Goal: Transaction & Acquisition: Purchase product/service

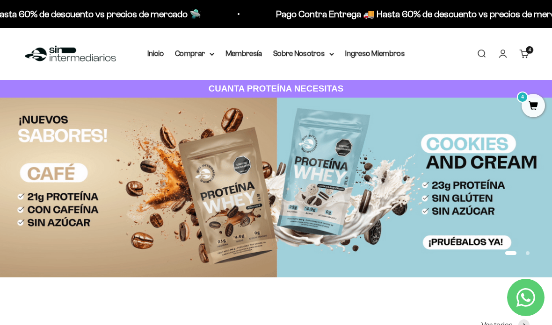
click at [502, 59] on link "Iniciar sesión" at bounding box center [502, 54] width 10 height 10
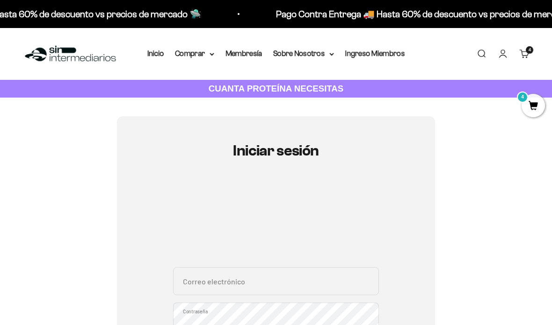
click at [276, 280] on input "Correo electrónico" at bounding box center [276, 281] width 206 height 28
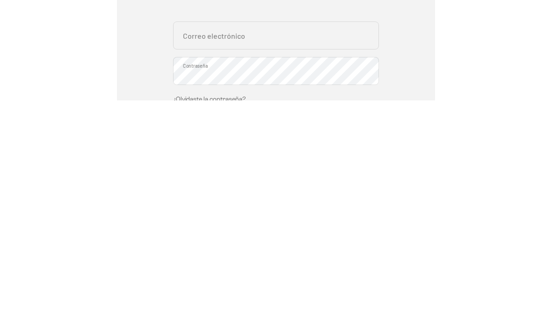
scroll to position [231, 0]
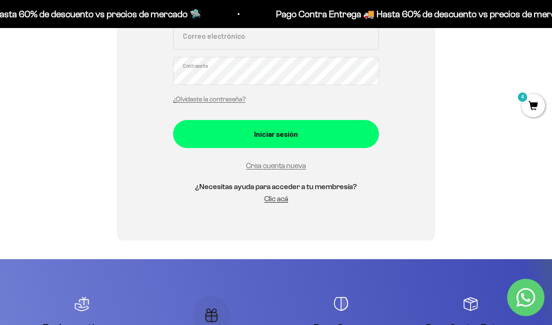
type input "tomymunera@gmail.com"
click at [372, 130] on button "Iniciar sesión" at bounding box center [276, 134] width 206 height 28
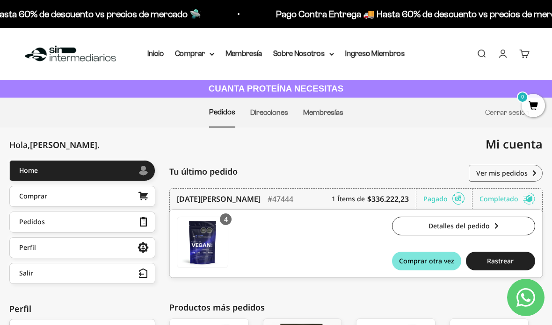
click at [525, 53] on div "0" at bounding box center [528, 49] width 7 height 7
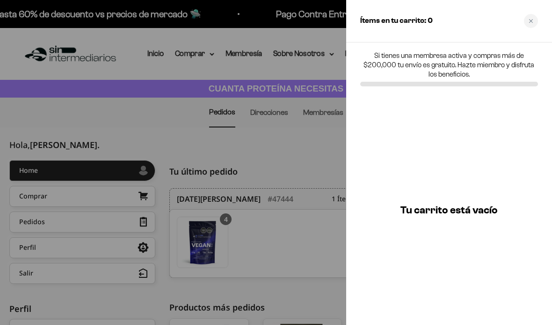
click at [263, 147] on div at bounding box center [276, 162] width 552 height 325
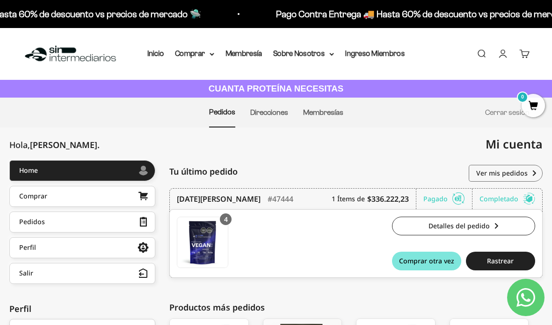
click at [423, 261] on span "Comprar otra vez" at bounding box center [426, 261] width 55 height 7
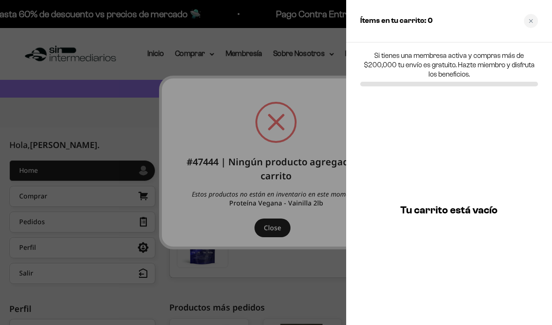
click at [285, 260] on div at bounding box center [276, 162] width 552 height 325
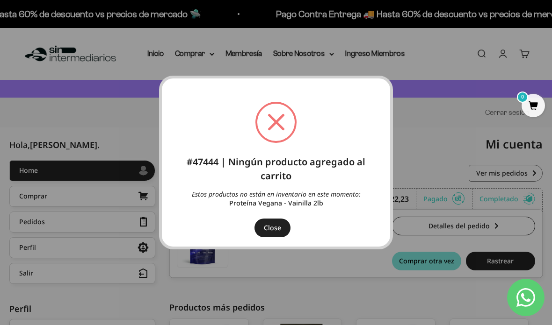
click at [276, 235] on button "Close" at bounding box center [272, 228] width 36 height 19
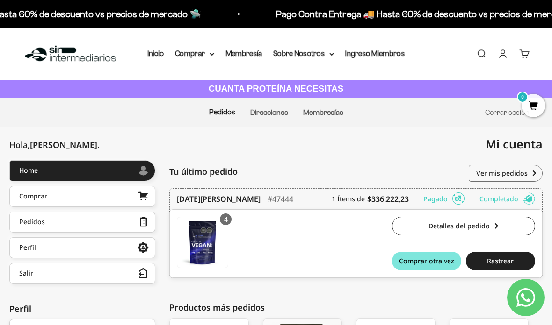
click at [207, 58] on summary "Comprar" at bounding box center [194, 54] width 39 height 12
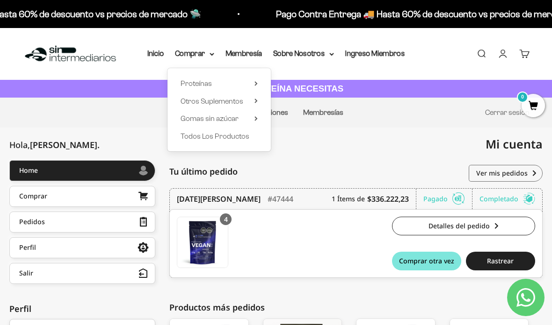
click at [242, 86] on summary "Proteínas" at bounding box center [218, 84] width 77 height 12
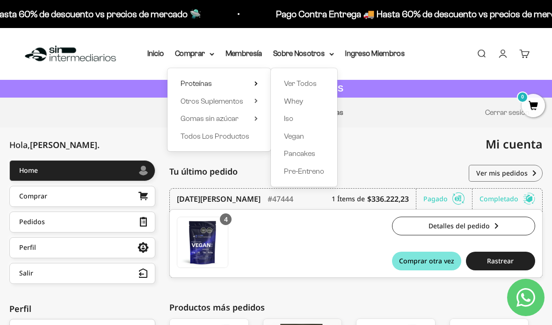
click at [303, 137] on link "Vegan" at bounding box center [304, 136] width 40 height 12
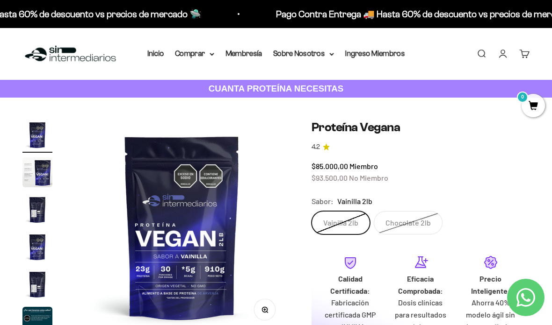
click at [156, 57] on link "Inicio" at bounding box center [155, 54] width 16 height 8
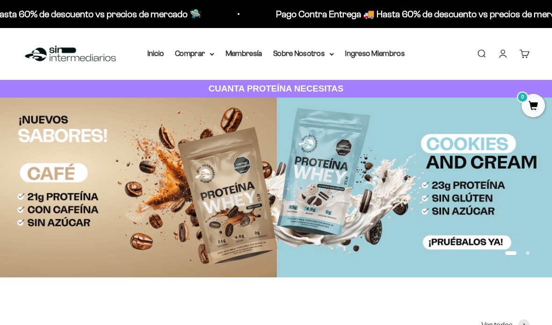
click at [199, 66] on div "Menú [GEOGRAPHIC_DATA] Inicio Comprar Proteínas Ver Todos Whey Iso Vegan Pancak…" at bounding box center [276, 54] width 552 height 52
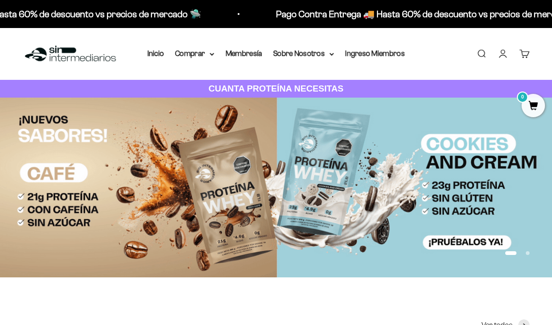
click at [204, 51] on summary "Comprar" at bounding box center [194, 54] width 39 height 12
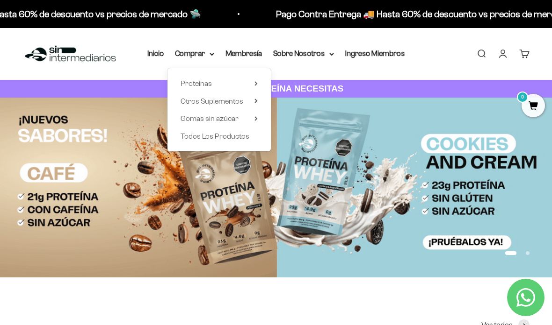
click at [244, 78] on summary "Proteínas" at bounding box center [218, 84] width 77 height 12
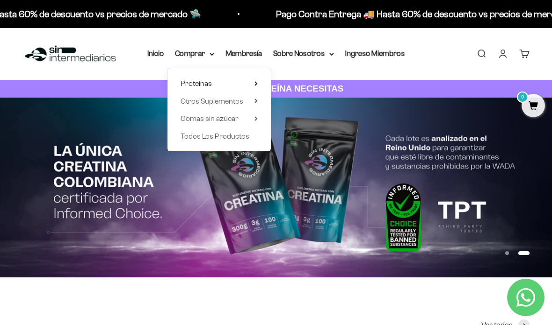
click at [226, 82] on summary "Proteínas" at bounding box center [218, 84] width 77 height 12
click at [237, 83] on summary "Proteínas" at bounding box center [218, 84] width 77 height 12
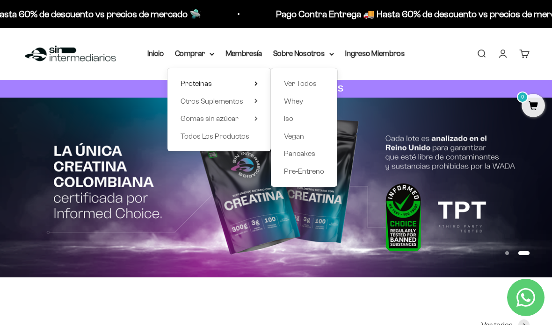
click at [300, 136] on span "Vegan" at bounding box center [294, 136] width 20 height 8
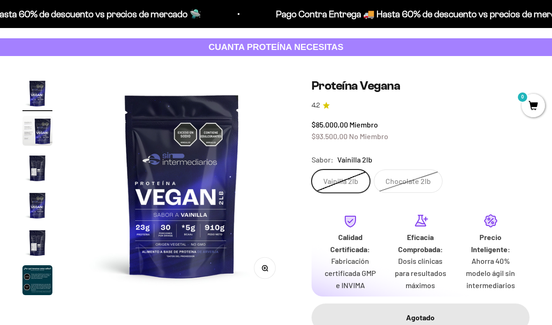
scroll to position [72, 0]
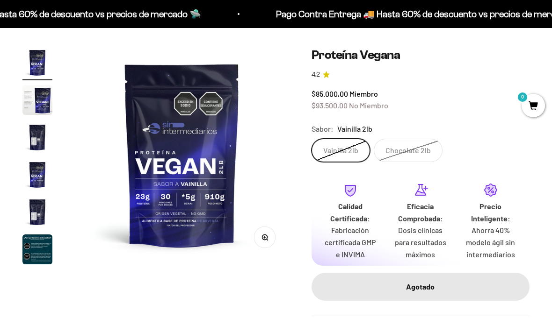
click at [345, 150] on label "Vainilla 2lb" at bounding box center [340, 150] width 58 height 23
click at [311, 139] on input "Vainilla 2lb" at bounding box center [311, 138] width 0 height 0
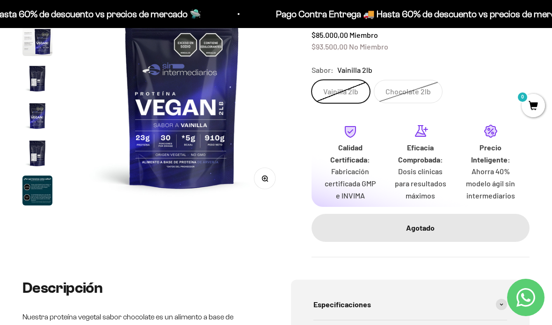
scroll to position [0, 0]
